Goal: Entertainment & Leisure: Consume media (video, audio)

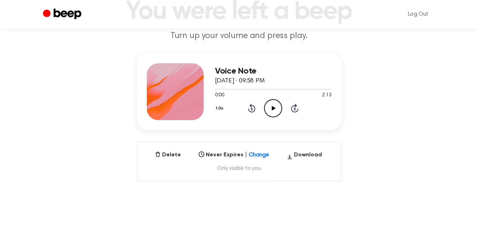
scroll to position [58, 0]
click at [269, 105] on icon "Play Audio" at bounding box center [273, 108] width 18 height 18
click at [269, 105] on icon "Pause Audio" at bounding box center [273, 108] width 18 height 18
drag, startPoint x: 216, startPoint y: 88, endPoint x: 202, endPoint y: 89, distance: 14.2
click at [202, 89] on div "Voice Note [DATE] · 09:58 PM 0:06 2:13 Your browser does not support the [objec…" at bounding box center [239, 91] width 205 height 77
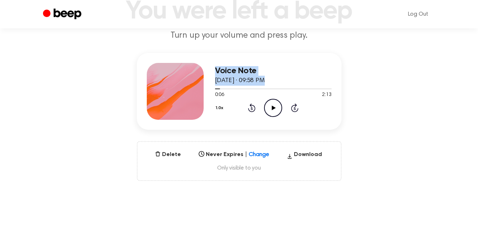
click at [238, 72] on h3 "Voice Note" at bounding box center [273, 71] width 117 height 10
click at [267, 109] on icon "Play Audio" at bounding box center [273, 108] width 18 height 18
click at [254, 107] on icon "Rewind 5 seconds" at bounding box center [252, 107] width 8 height 9
click at [269, 106] on icon "Pause Audio" at bounding box center [273, 108] width 18 height 18
click at [269, 106] on icon "Play Audio" at bounding box center [273, 108] width 18 height 18
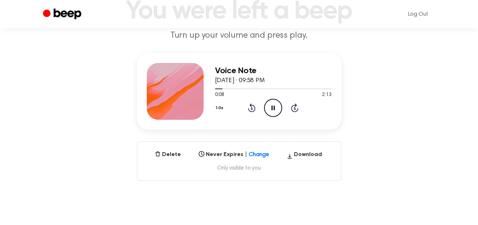
click at [269, 106] on icon "Pause Audio" at bounding box center [273, 108] width 18 height 18
click at [278, 109] on icon "Play Audio" at bounding box center [273, 108] width 18 height 18
click at [275, 103] on icon "Pause Audio" at bounding box center [273, 108] width 18 height 18
click at [256, 109] on div "1.0x Rewind 5 seconds Play Audio Skip 5 seconds" at bounding box center [273, 108] width 117 height 18
click at [248, 107] on icon "Rewind 5 seconds" at bounding box center [252, 107] width 8 height 9
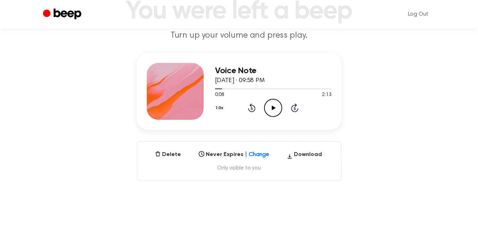
click at [271, 105] on icon "Play Audio" at bounding box center [273, 108] width 18 height 18
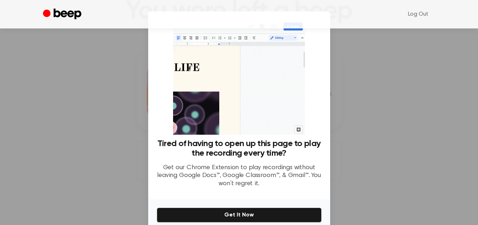
scroll to position [32, 0]
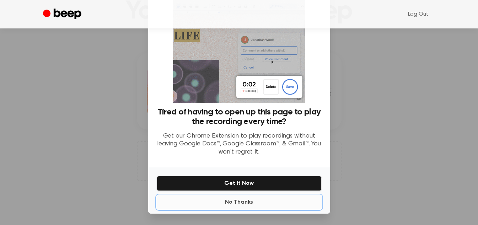
click at [236, 205] on button "No Thanks" at bounding box center [239, 202] width 165 height 14
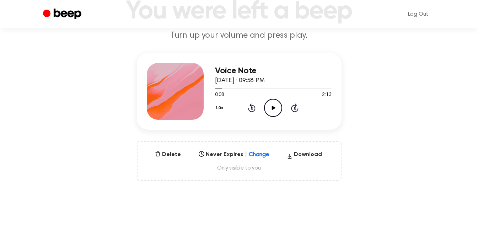
click at [271, 110] on icon "Play Audio" at bounding box center [273, 108] width 18 height 18
click at [271, 110] on icon "Pause Audio" at bounding box center [273, 108] width 18 height 18
click at [265, 103] on icon "Play Audio" at bounding box center [273, 108] width 18 height 18
click at [275, 110] on icon at bounding box center [273, 108] width 3 height 5
click at [250, 108] on icon "Rewind 5 seconds" at bounding box center [252, 107] width 8 height 9
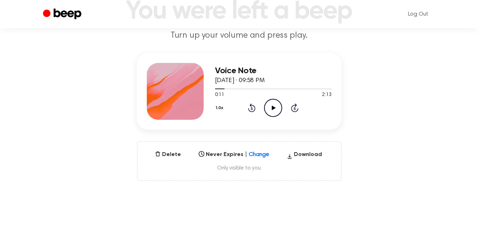
click at [275, 105] on icon "Play Audio" at bounding box center [273, 108] width 18 height 18
click at [275, 105] on icon "Pause Audio" at bounding box center [273, 108] width 18 height 18
